Goal: Check status

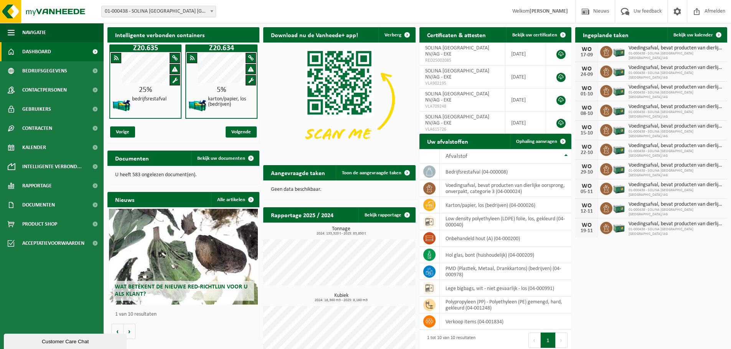
click at [211, 11] on b at bounding box center [211, 11] width 3 height 2
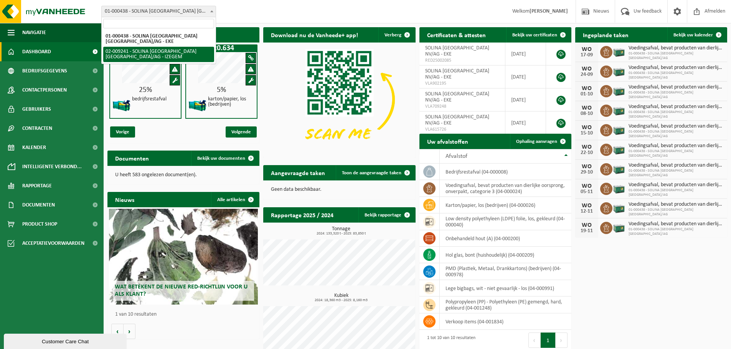
select select "13150"
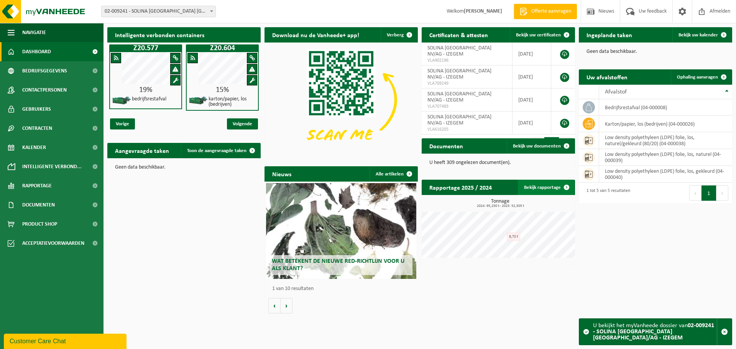
click at [540, 192] on link "Bekijk rapportage" at bounding box center [546, 187] width 56 height 15
